Goal: Task Accomplishment & Management: Manage account settings

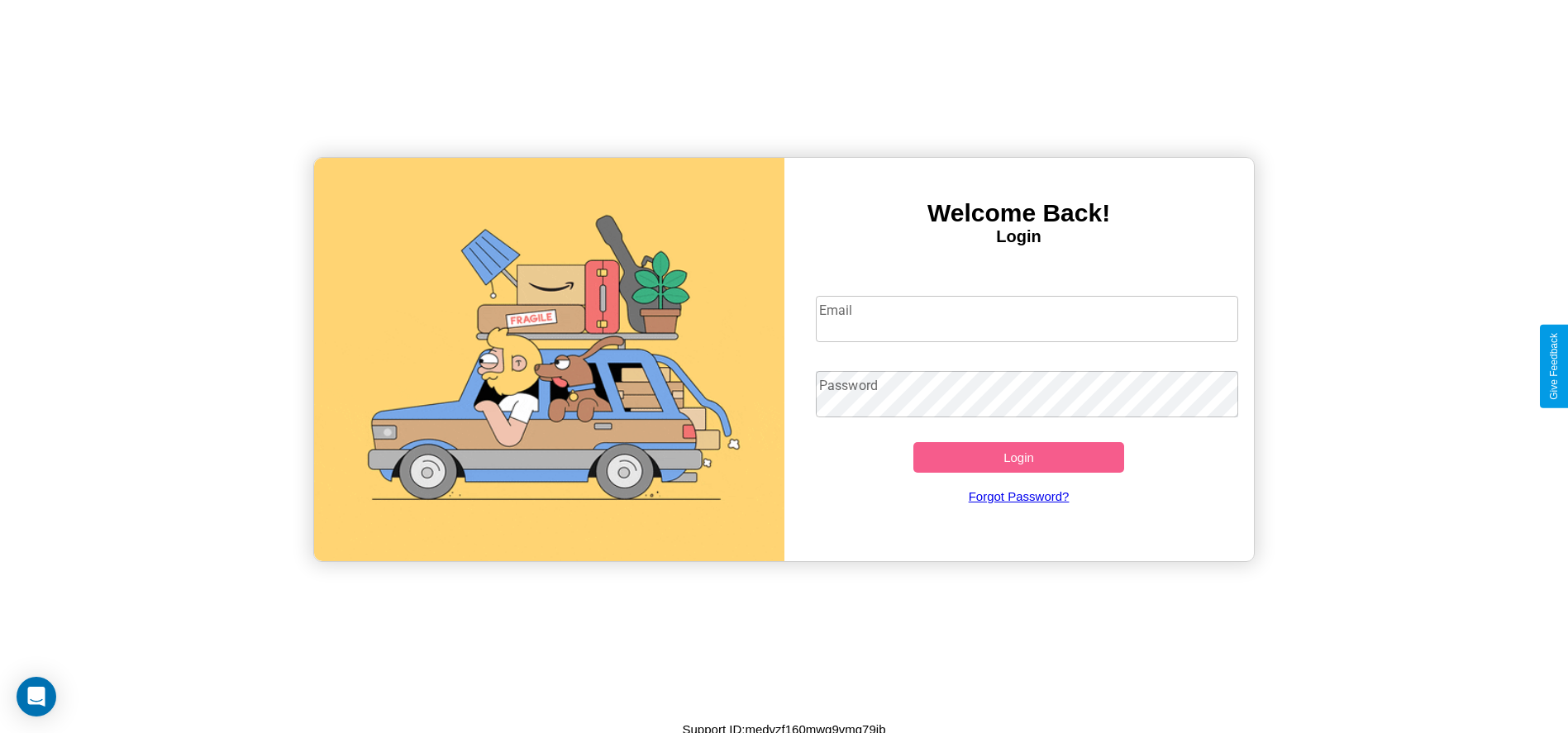
click at [1027, 319] on input "Email" at bounding box center [1027, 319] width 423 height 46
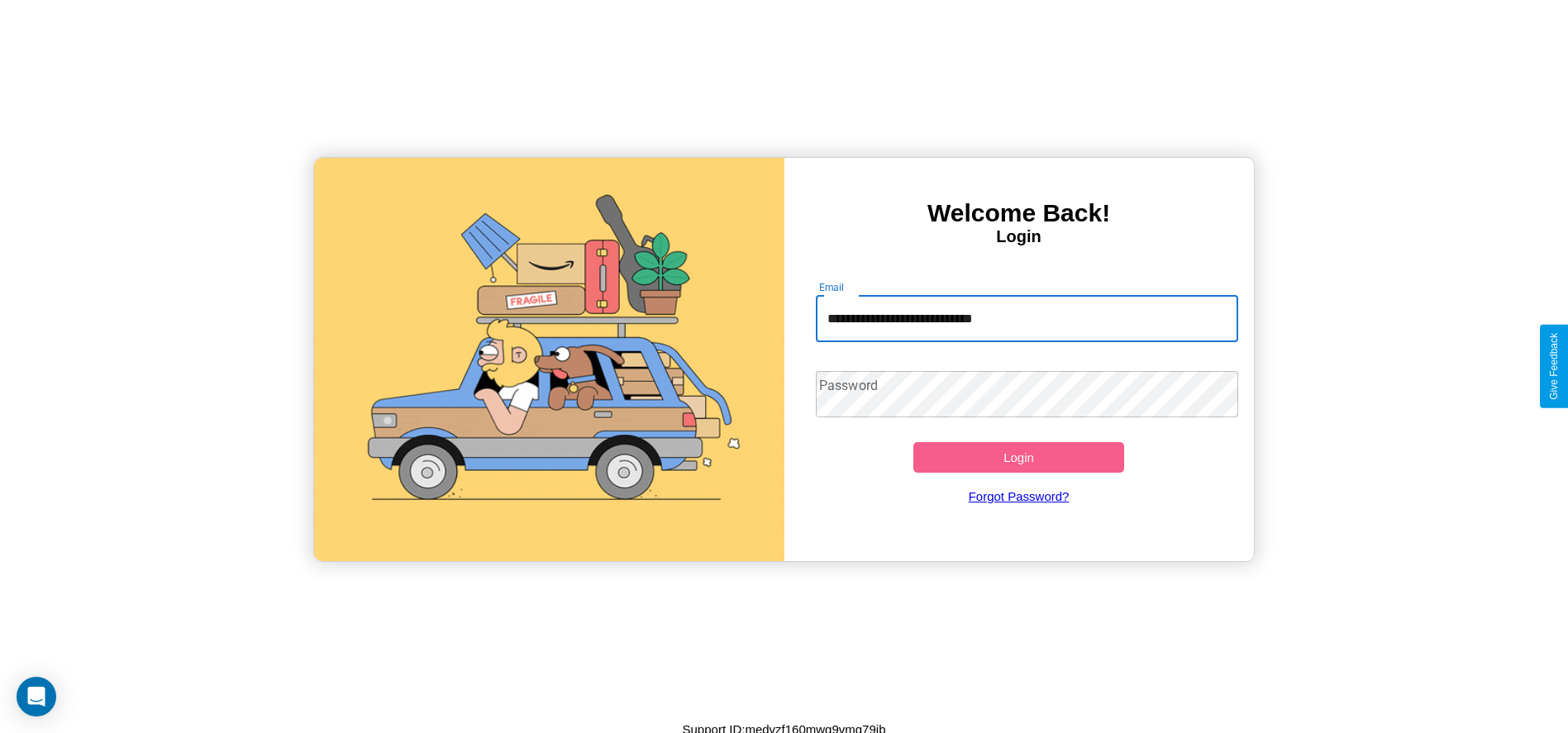
type input "**********"
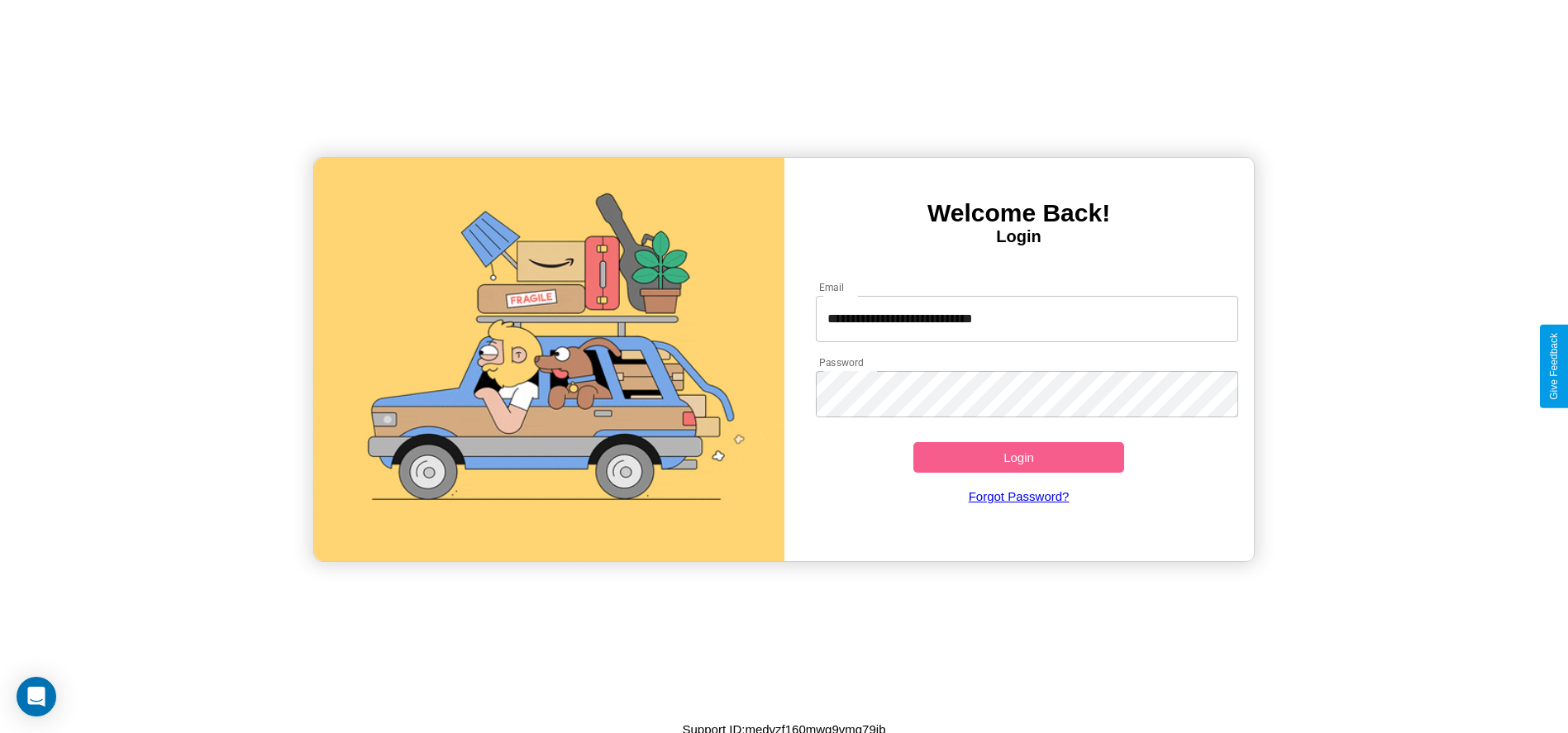
click at [1019, 458] on button "Login" at bounding box center [1020, 458] width 212 height 31
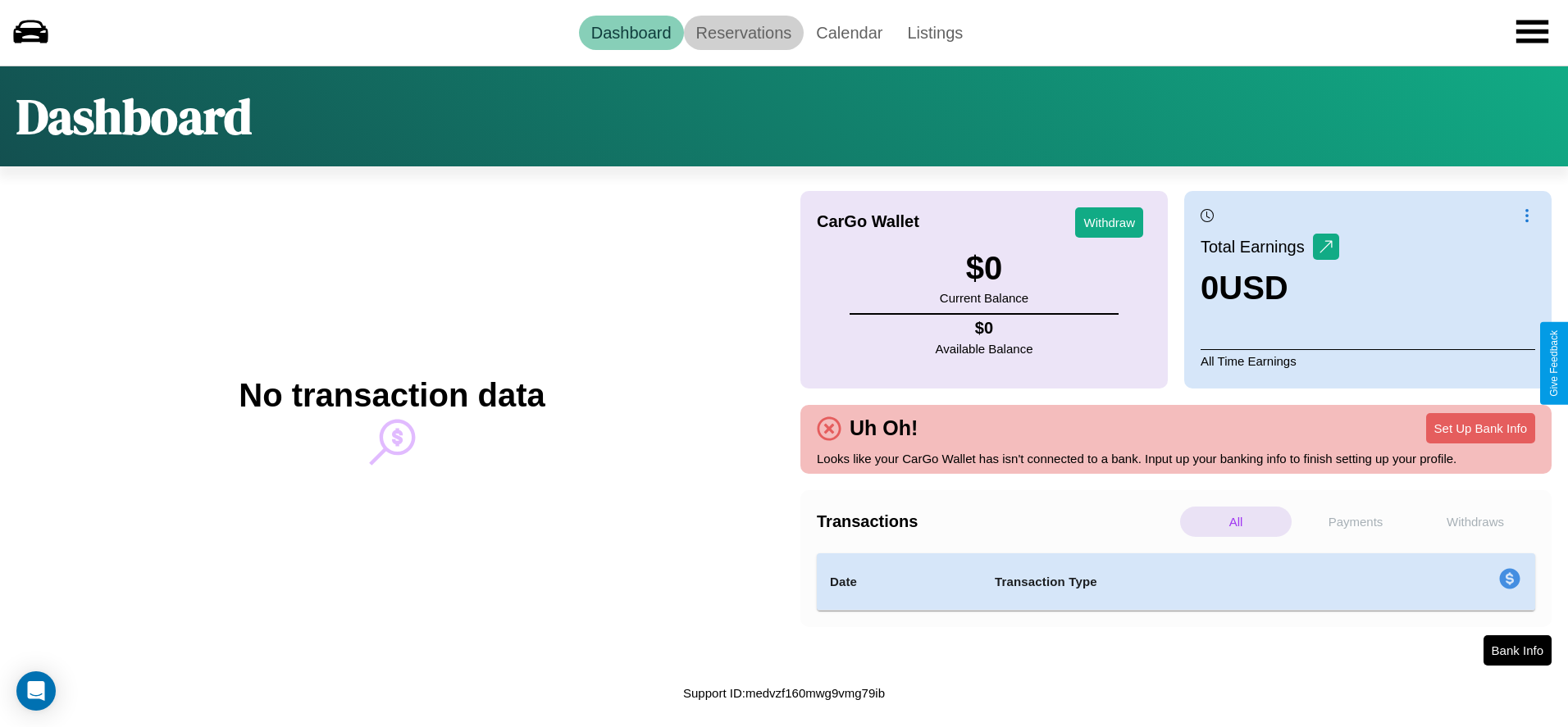
click at [743, 32] on link "Reservations" at bounding box center [744, 32] width 120 height 34
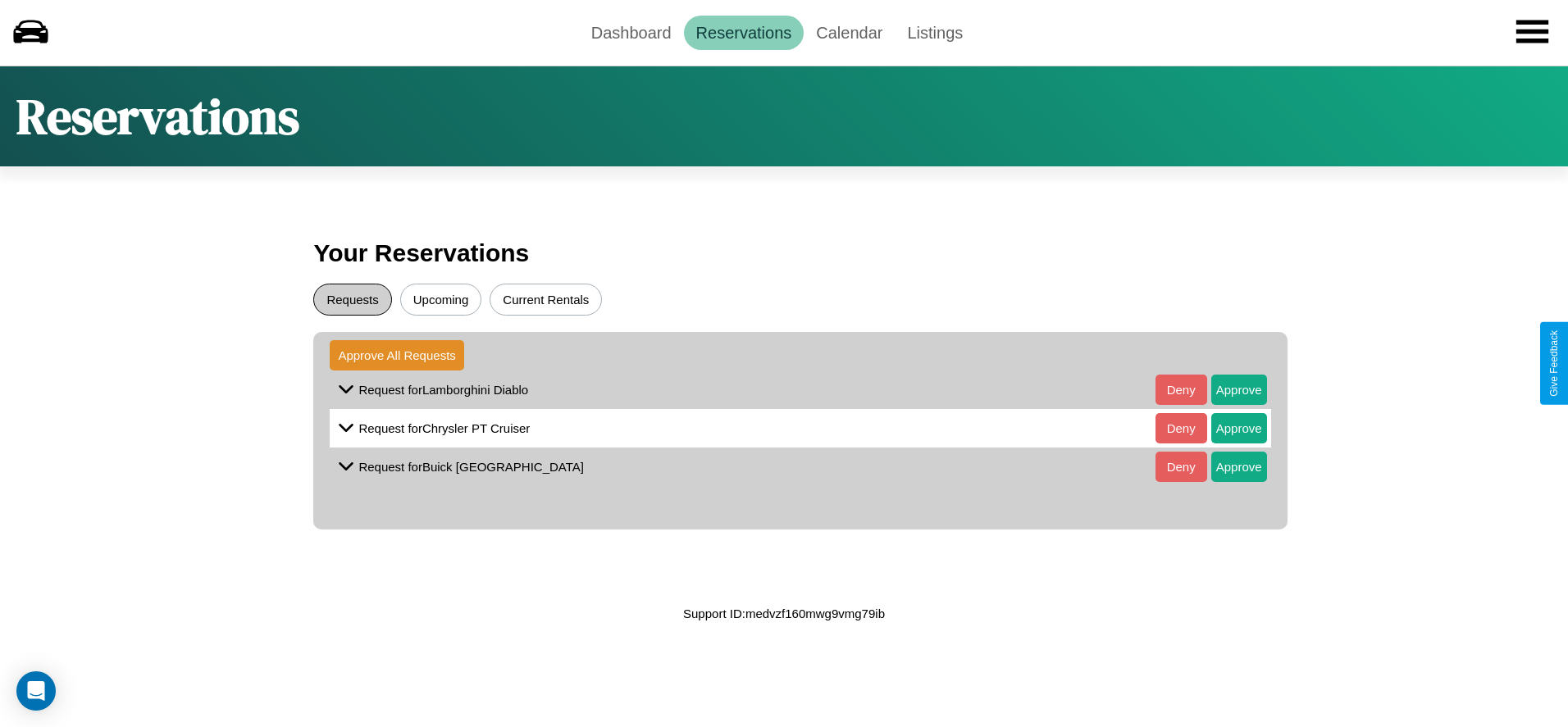
click at [353, 299] on button "Requests" at bounding box center [353, 299] width 78 height 32
click at [1226, 390] on button "Approve" at bounding box center [1239, 390] width 55 height 31
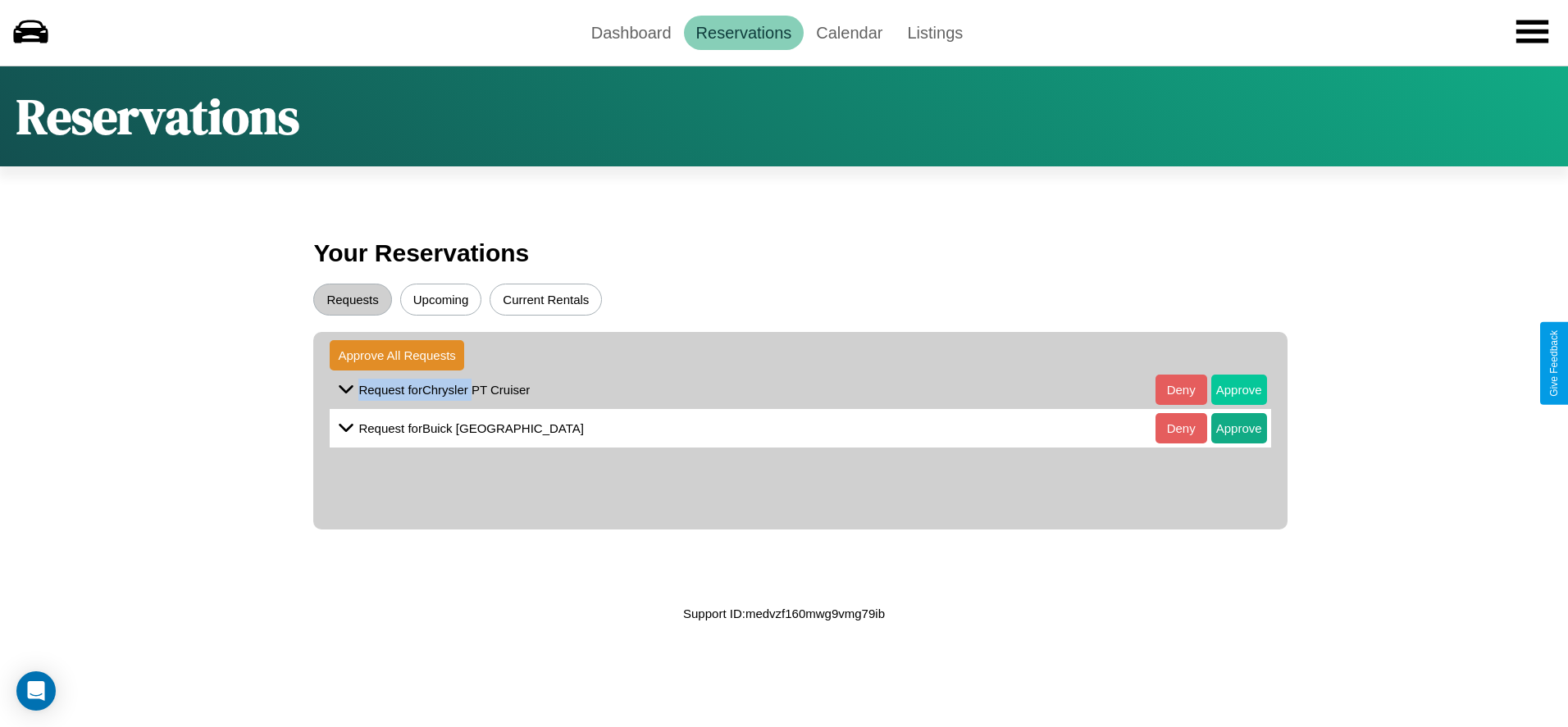
click at [1226, 390] on button "Approve" at bounding box center [1239, 390] width 55 height 31
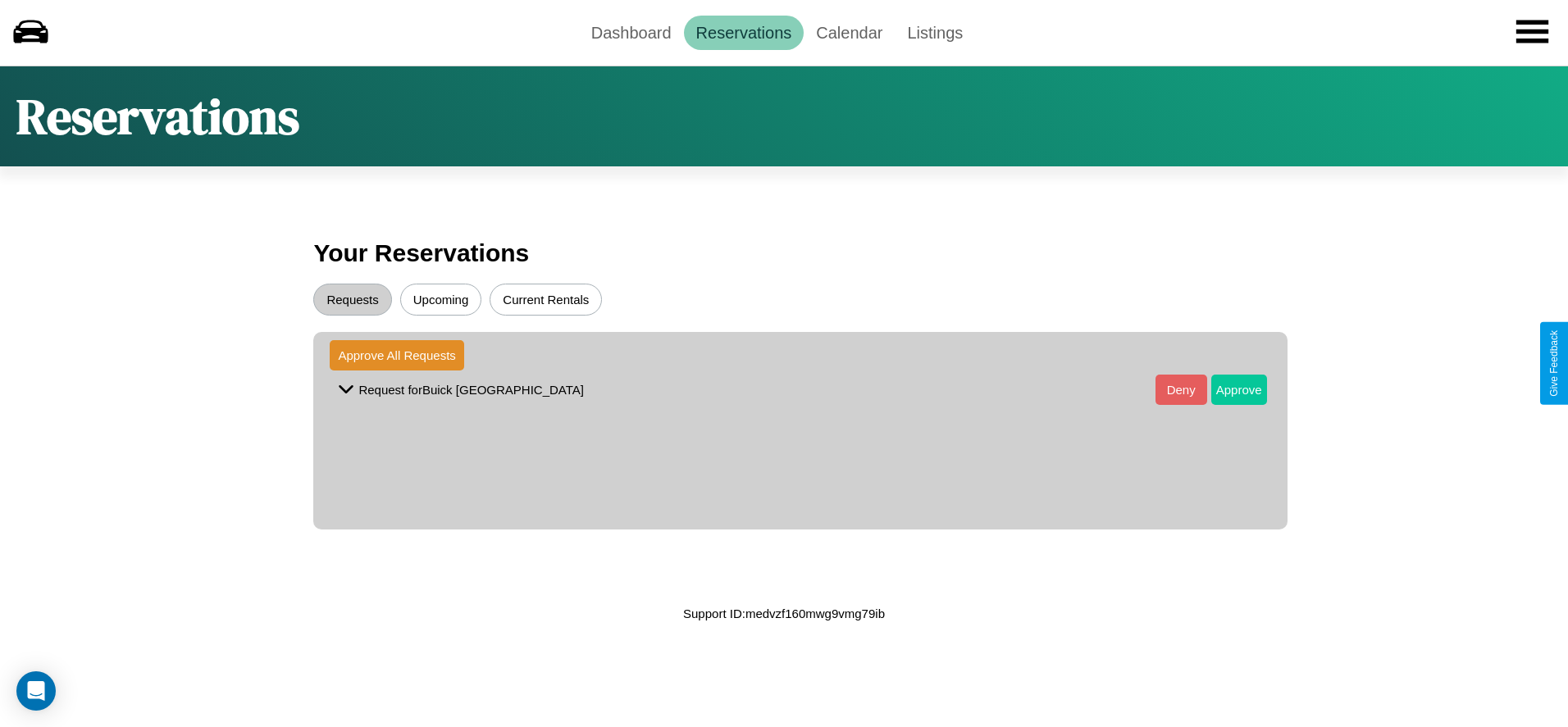
click at [1226, 390] on button "Approve" at bounding box center [1239, 390] width 55 height 31
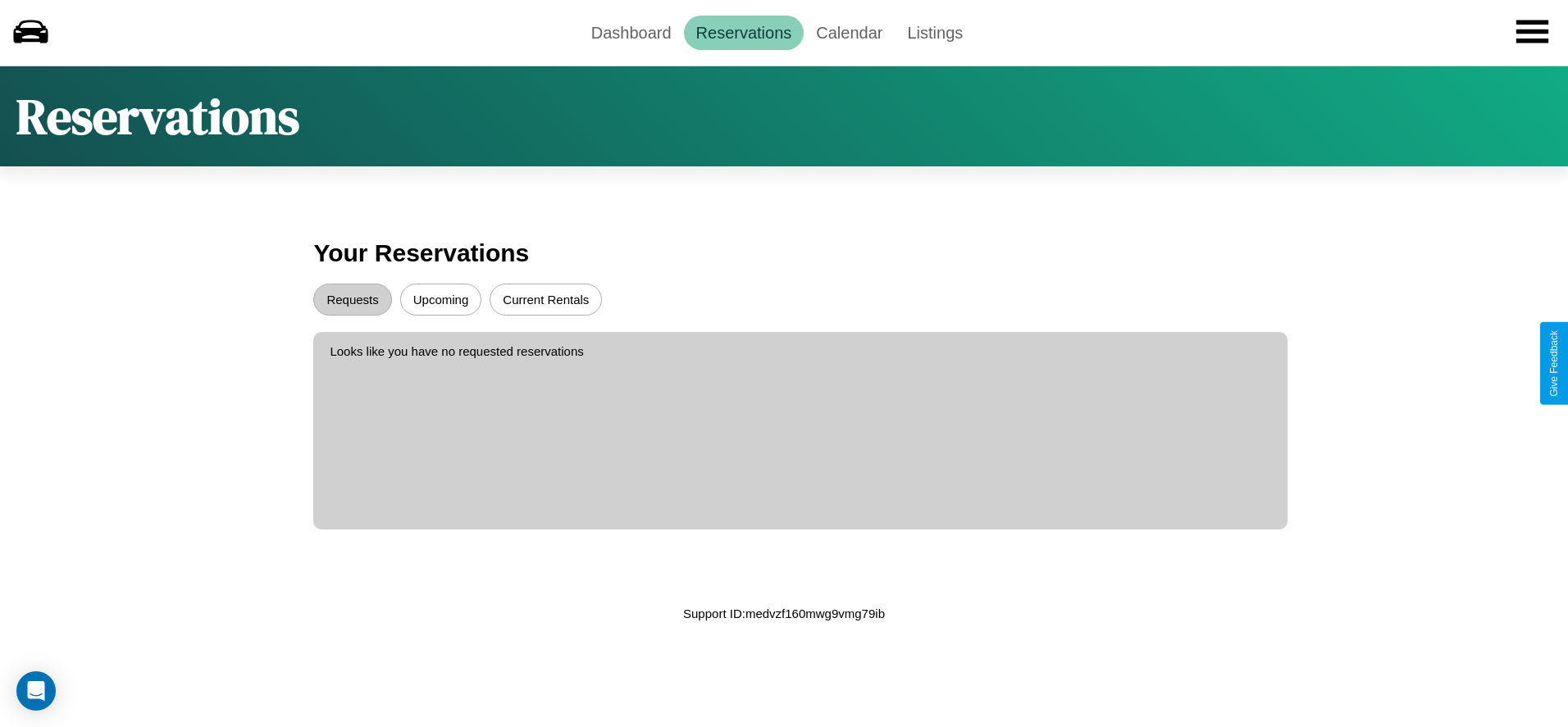
click at [440, 299] on button "Upcoming" at bounding box center [441, 299] width 82 height 32
click at [631, 32] on link "Dashboard" at bounding box center [632, 32] width 105 height 34
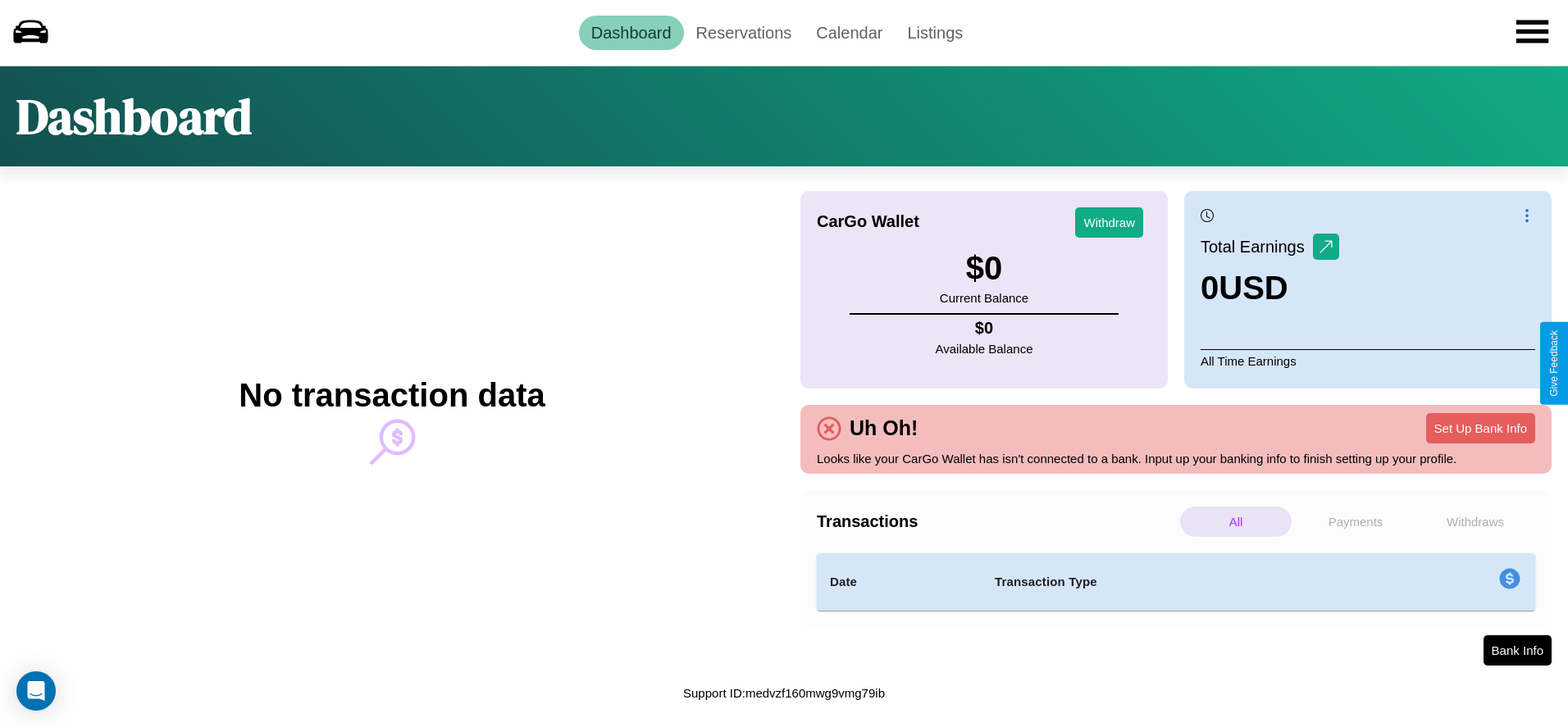
click at [1356, 522] on p "Payments" at bounding box center [1356, 523] width 112 height 31
click at [1475, 522] on p "Withdraws" at bounding box center [1475, 523] width 112 height 31
click at [1236, 522] on p "All" at bounding box center [1235, 523] width 112 height 31
click at [1475, 522] on p "Withdraws" at bounding box center [1475, 523] width 112 height 31
